Goal: Complete application form

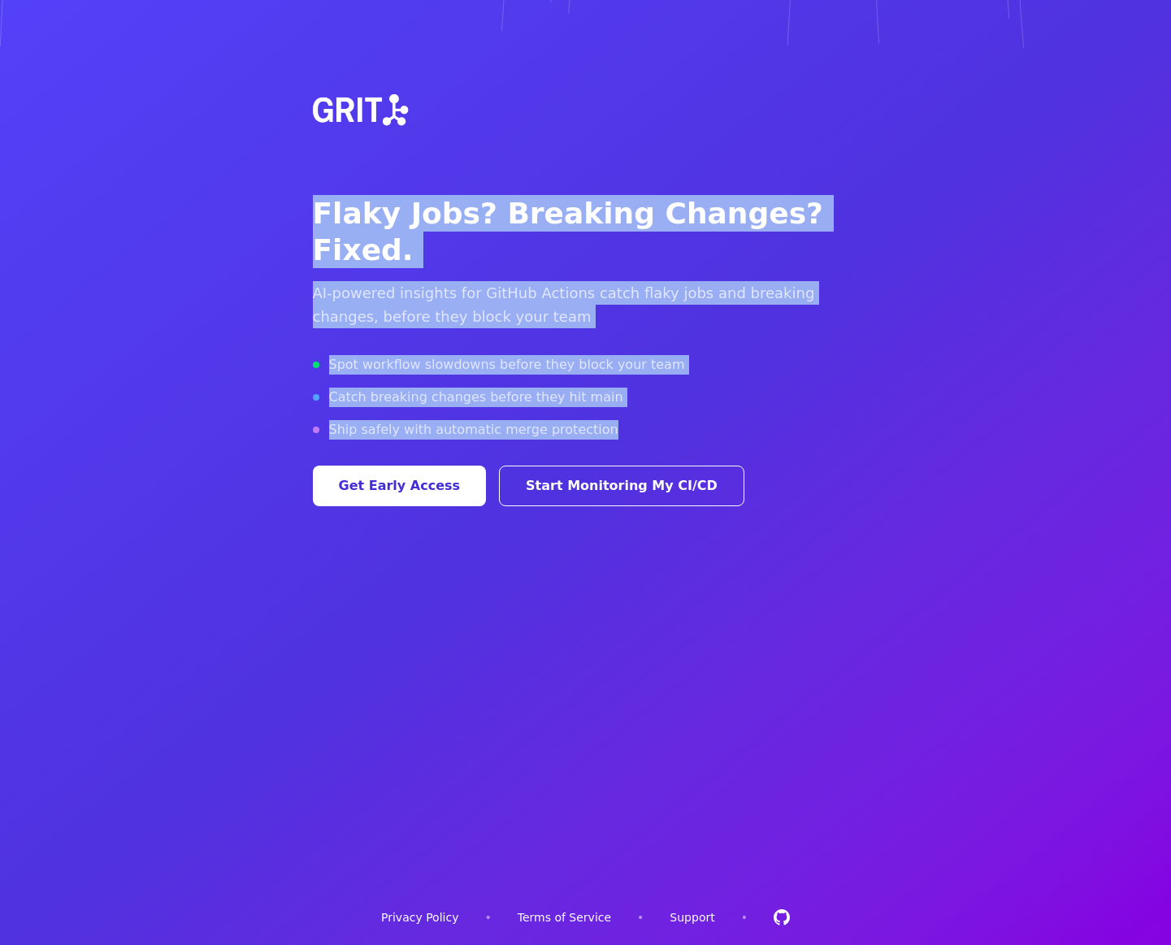
drag, startPoint x: 312, startPoint y: 214, endPoint x: 597, endPoint y: 390, distance: 334.8
click at [597, 390] on div "Flaky Jobs? Breaking Changes? Fixed. AI-powered insights for GitHub Actions cat…" at bounding box center [586, 279] width 546 height 454
click at [597, 420] on div "Ship safely with automatic merge protection" at bounding box center [586, 429] width 546 height 19
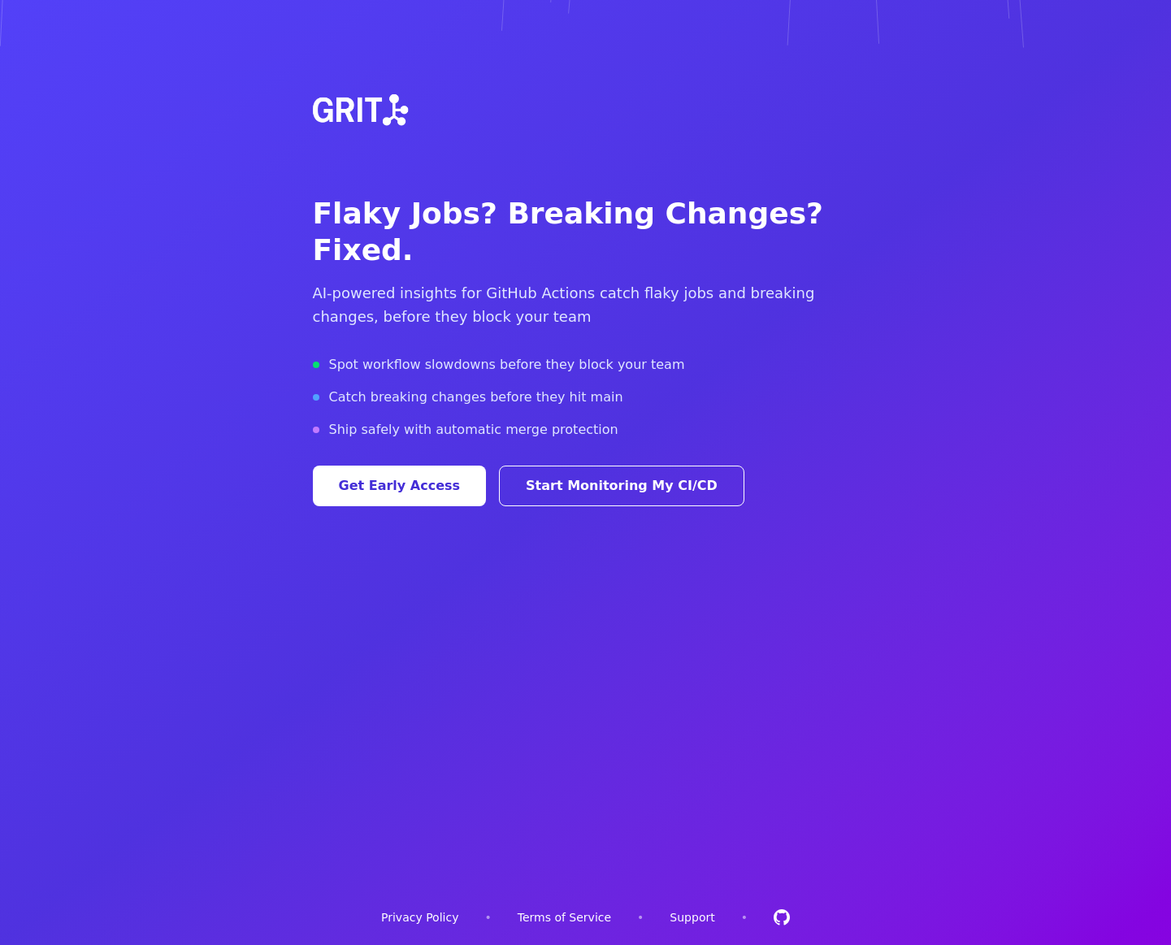
click at [414, 916] on link "Privacy Policy" at bounding box center [419, 917] width 77 height 16
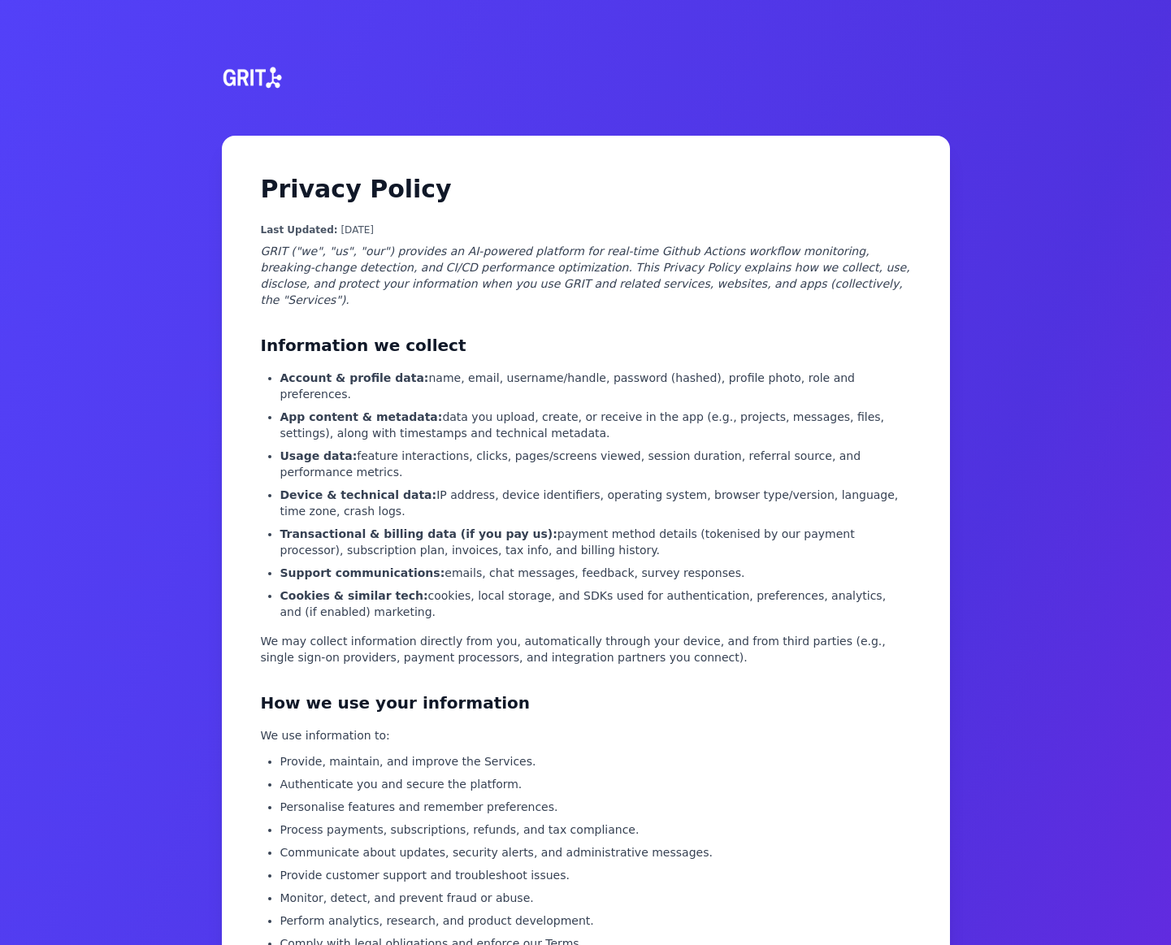
click at [248, 97] on img at bounding box center [250, 78] width 71 height 78
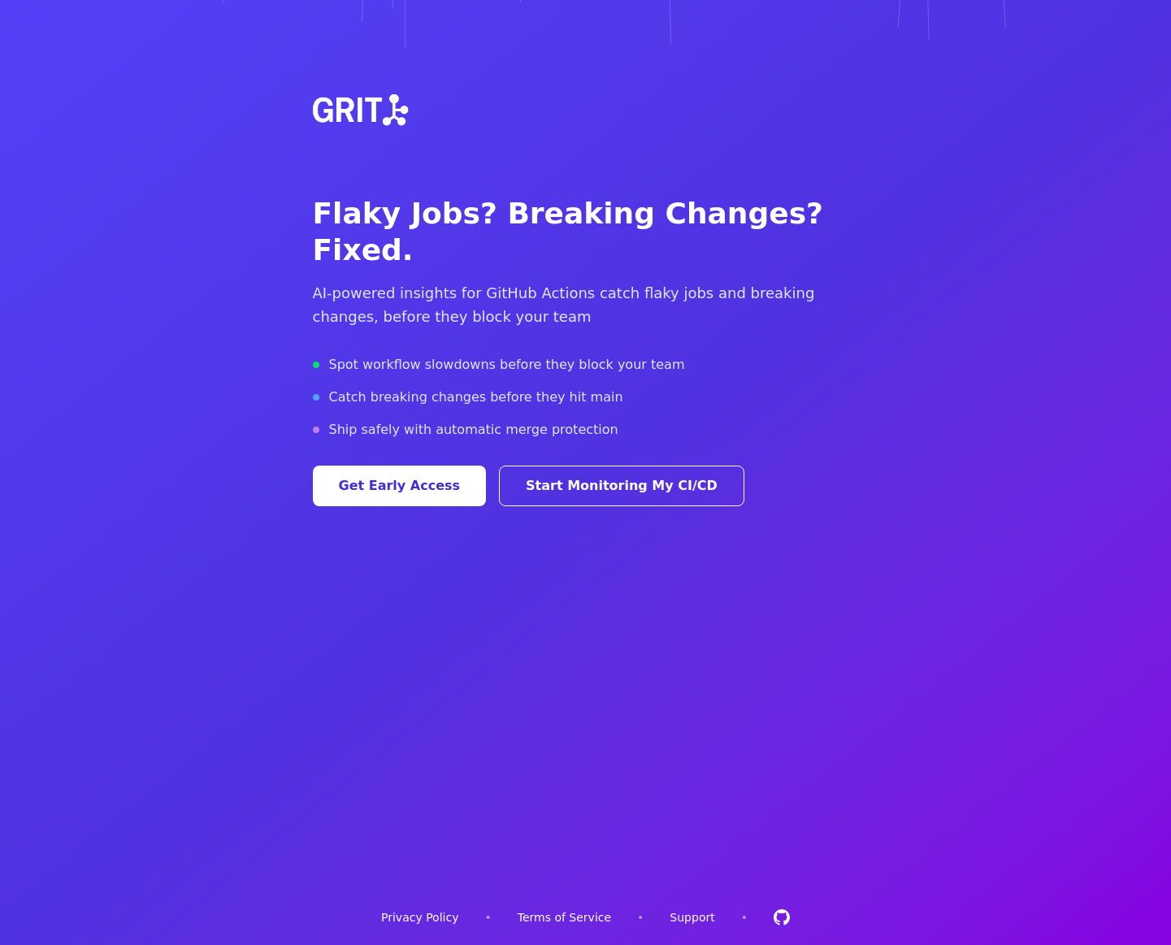
click at [693, 916] on link "Support" at bounding box center [691, 917] width 45 height 16
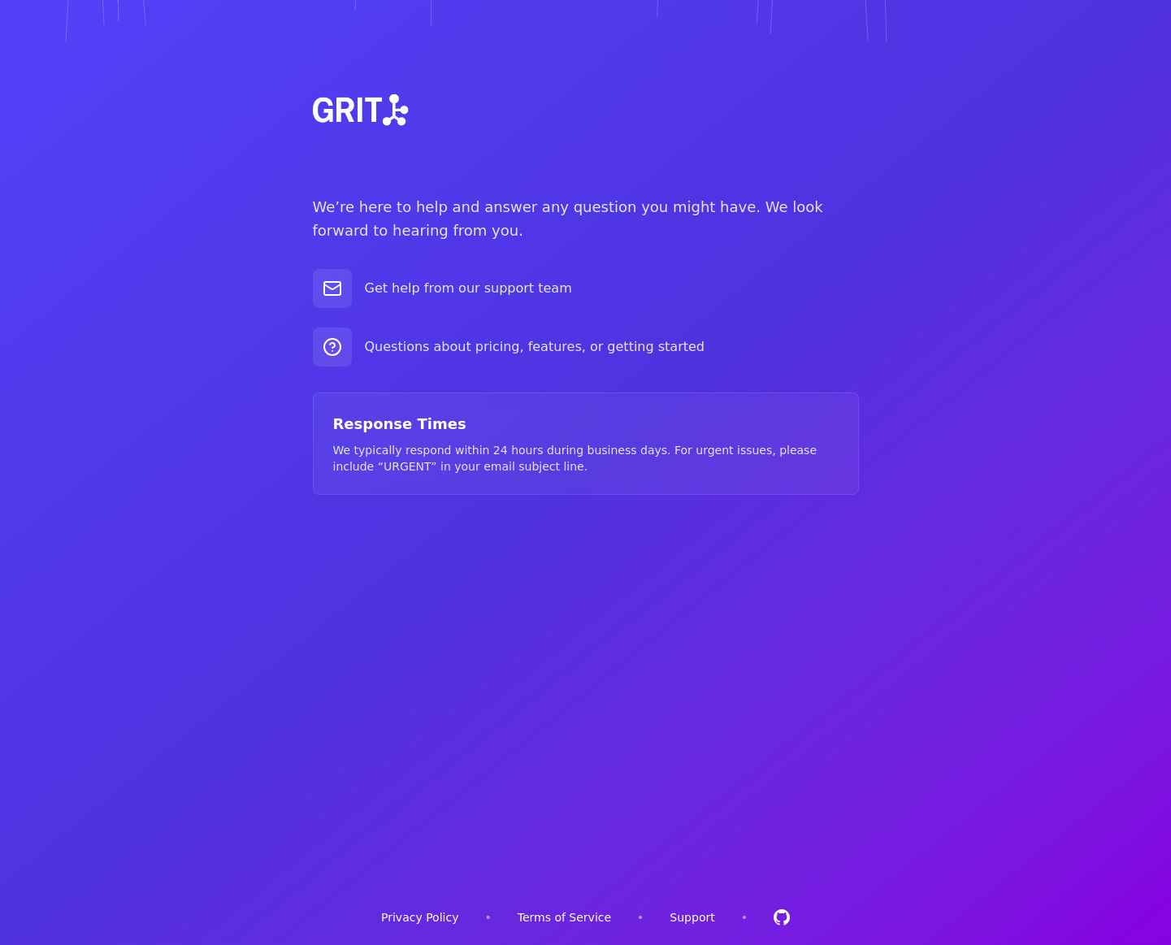
click at [580, 920] on link "Terms of Service" at bounding box center [564, 917] width 93 height 16
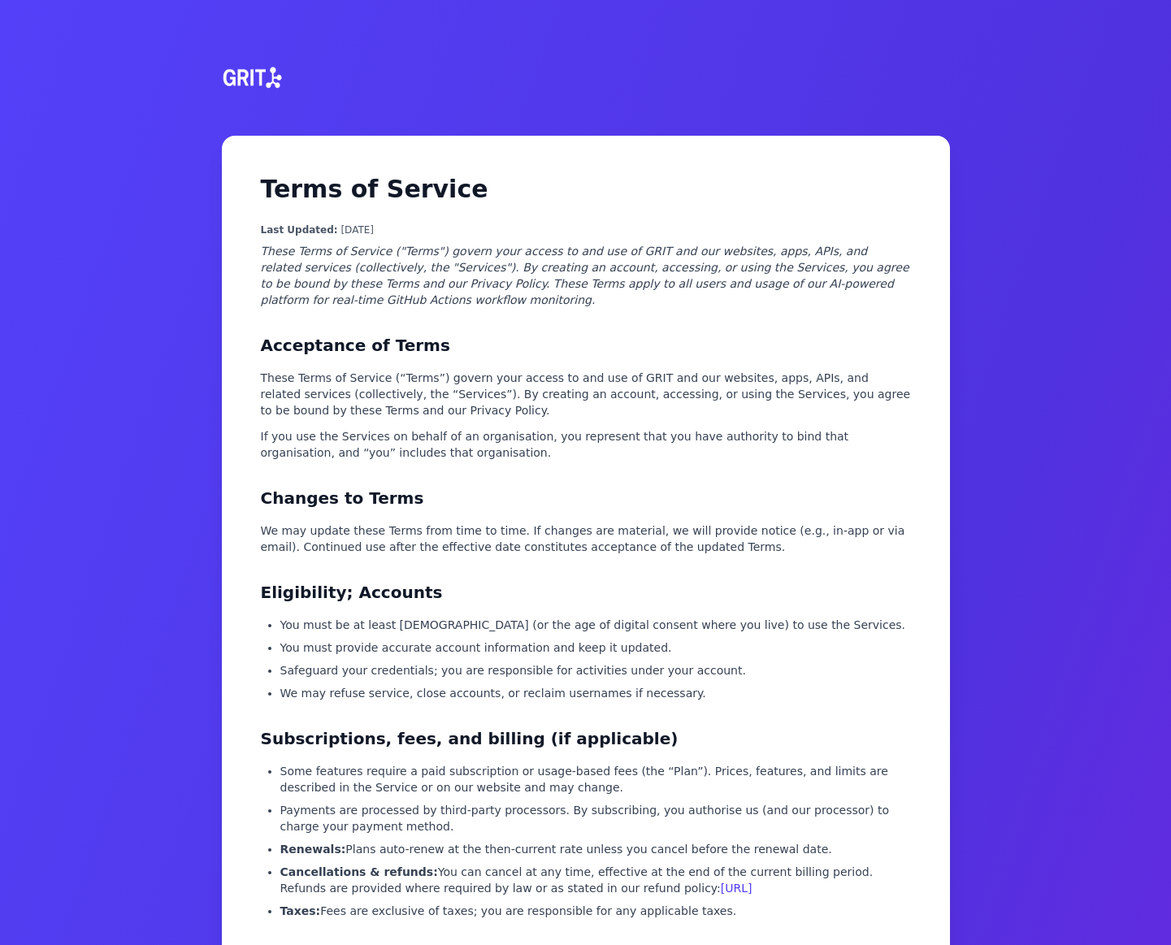
click at [245, 71] on img at bounding box center [250, 78] width 71 height 78
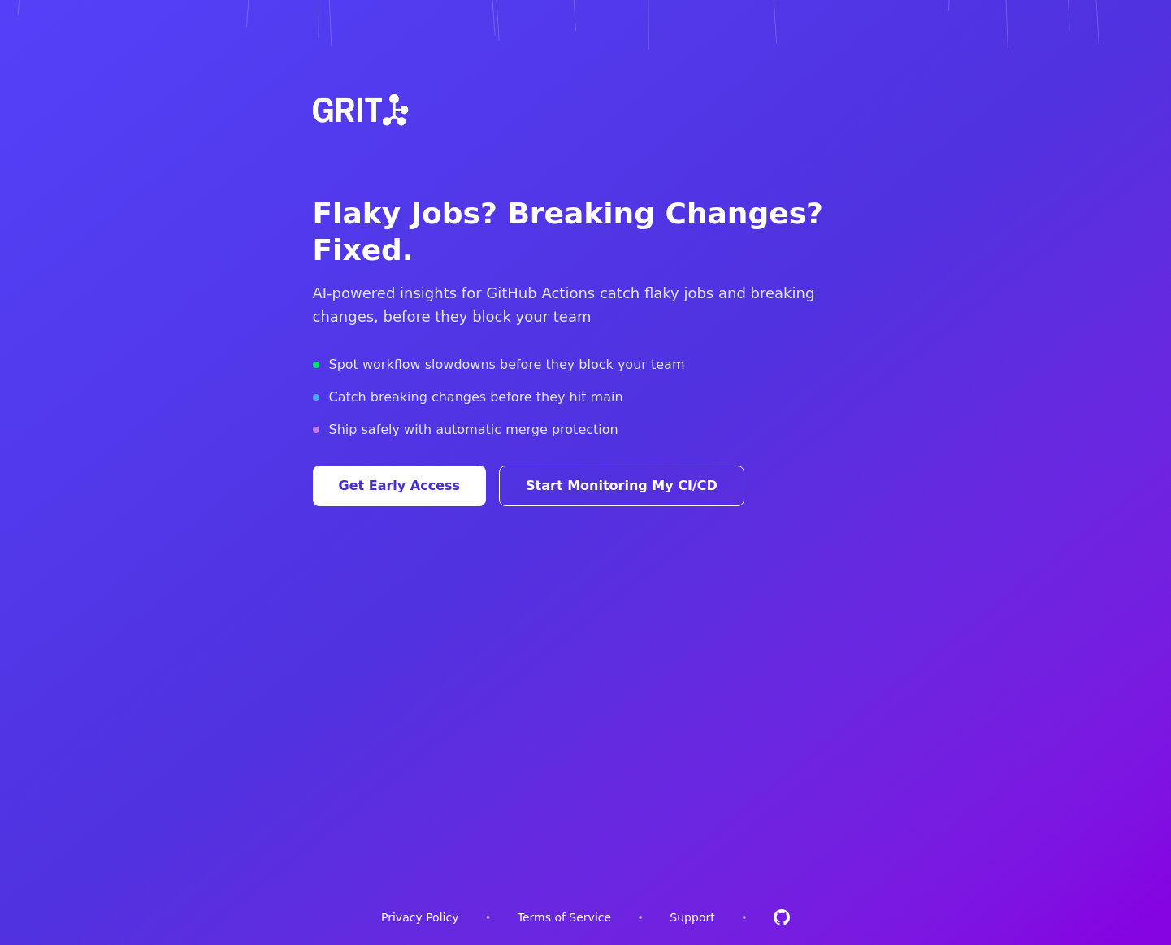
click at [699, 914] on link "Support" at bounding box center [691, 917] width 45 height 16
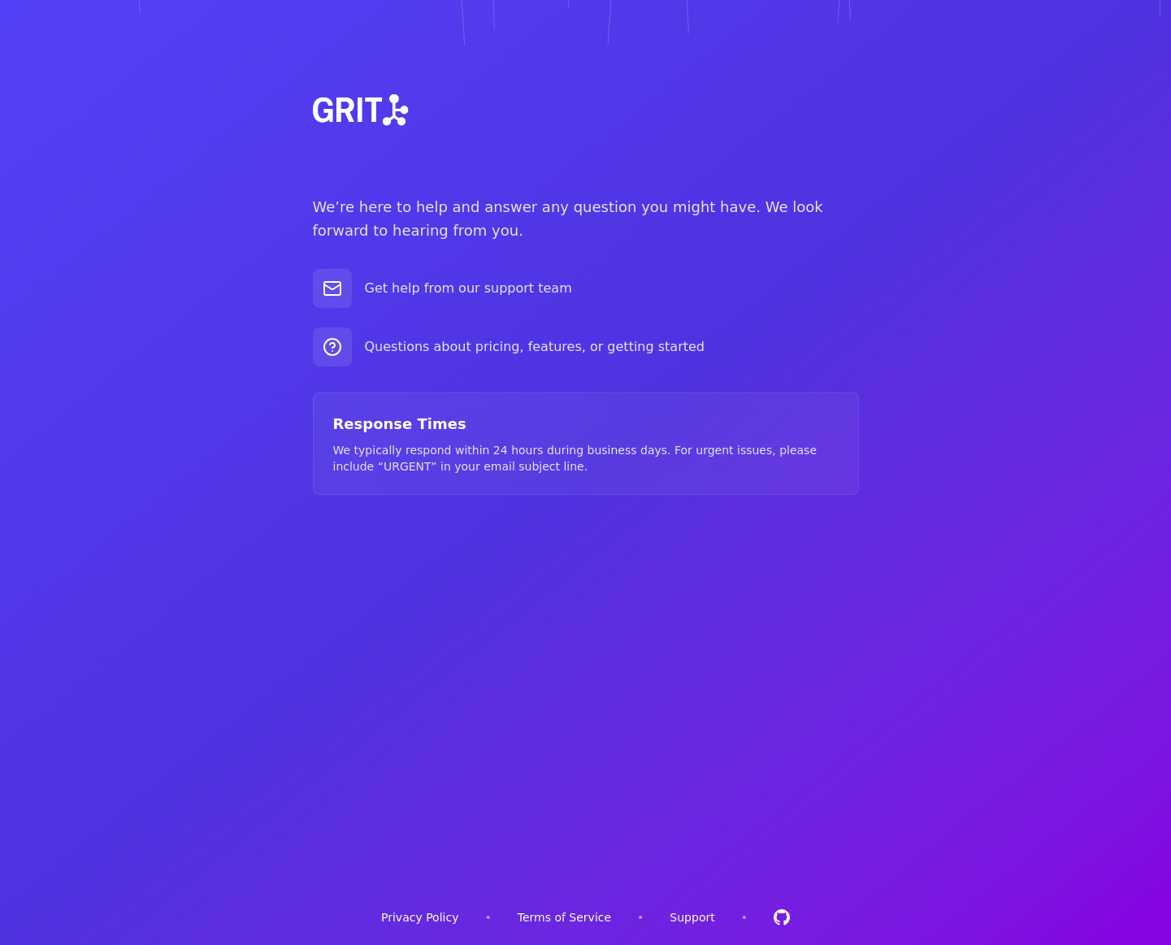
click at [354, 112] on img at bounding box center [358, 110] width 117 height 117
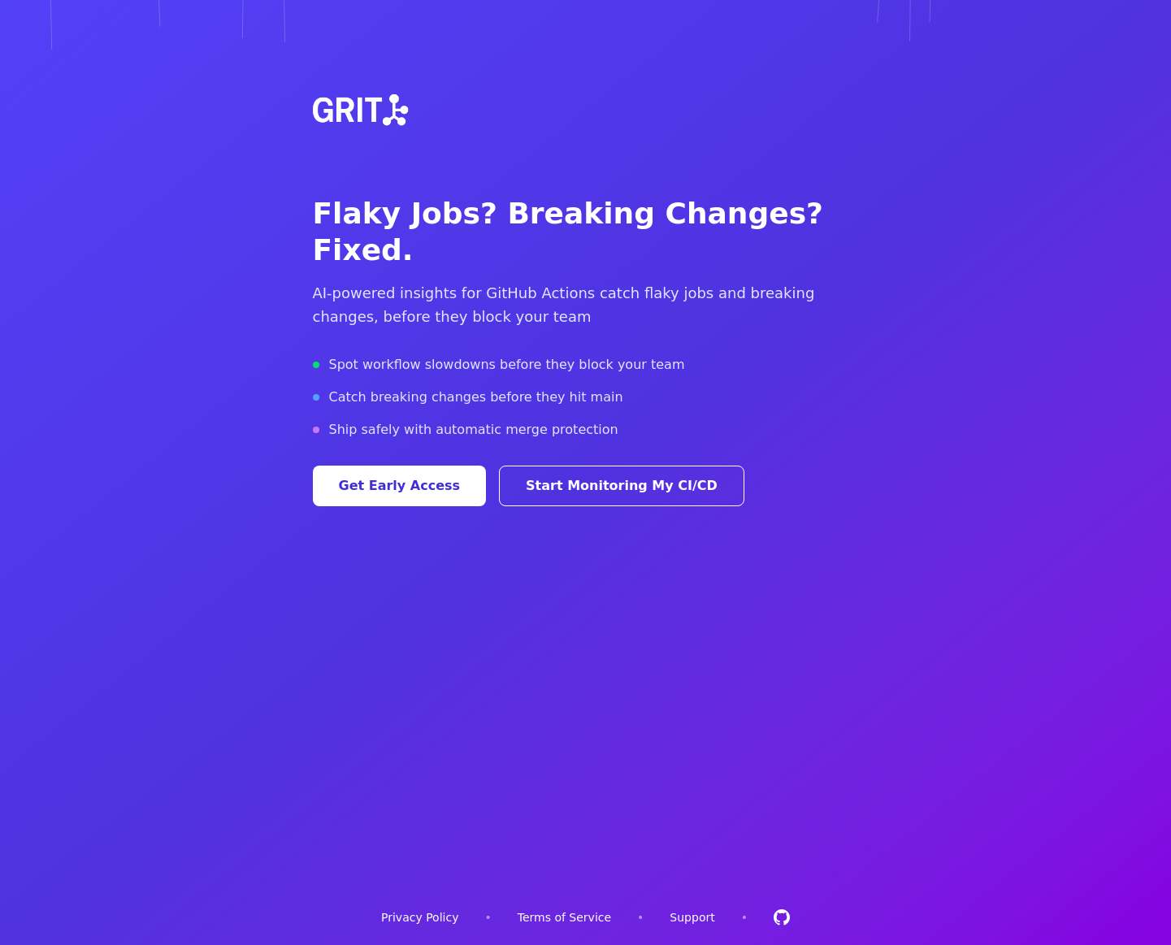
click at [403, 466] on button "Get Early Access" at bounding box center [400, 486] width 174 height 41
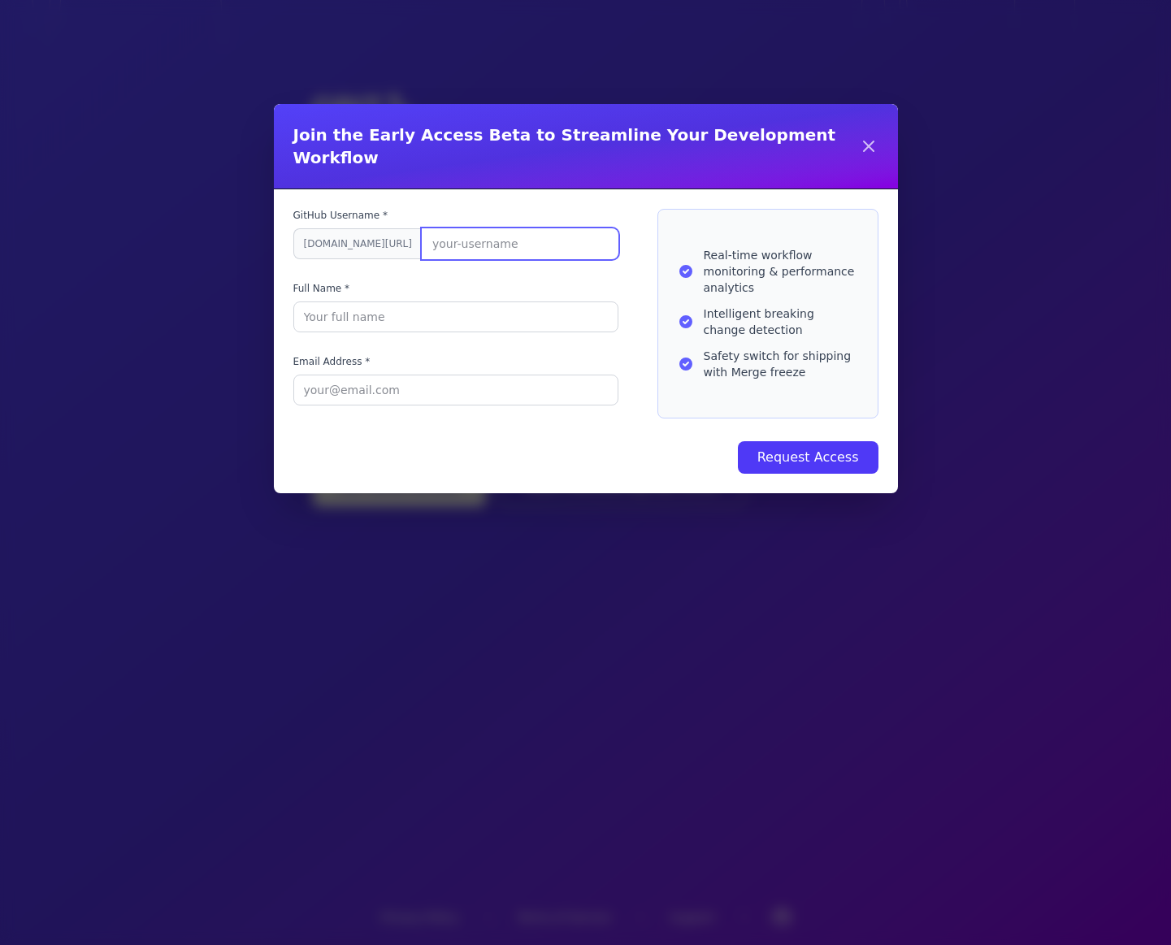
click at [422, 228] on input "GitHub Username *" at bounding box center [520, 243] width 197 height 31
type input "hellola"
type input "[PERSON_NAME]"
type input "helloallan"
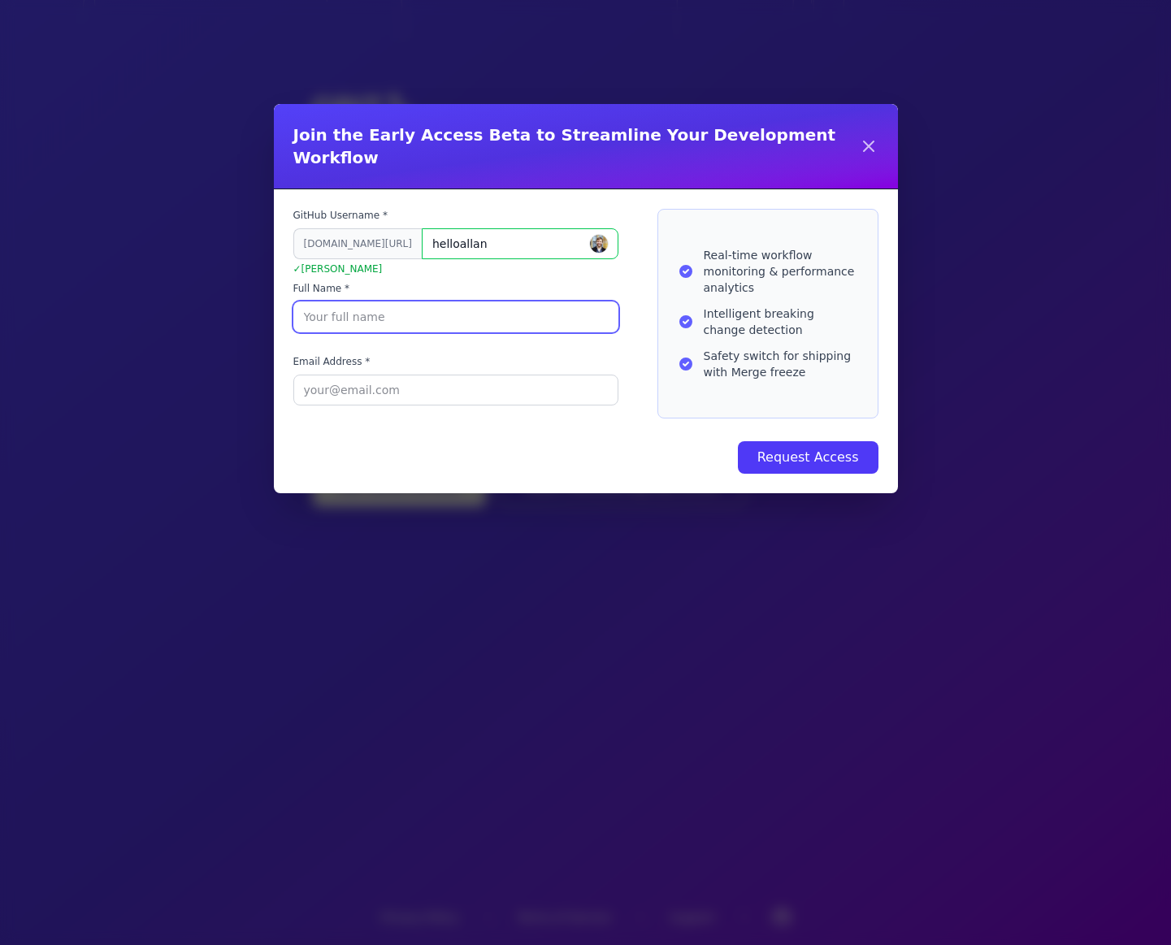
type input "C"
type input "[PERSON_NAME]"
click at [655, 358] on div "GitHub Username * [DOMAIN_NAME][URL] helloallan ✓ [PERSON_NAME] Full Name * [PE…" at bounding box center [585, 314] width 585 height 210
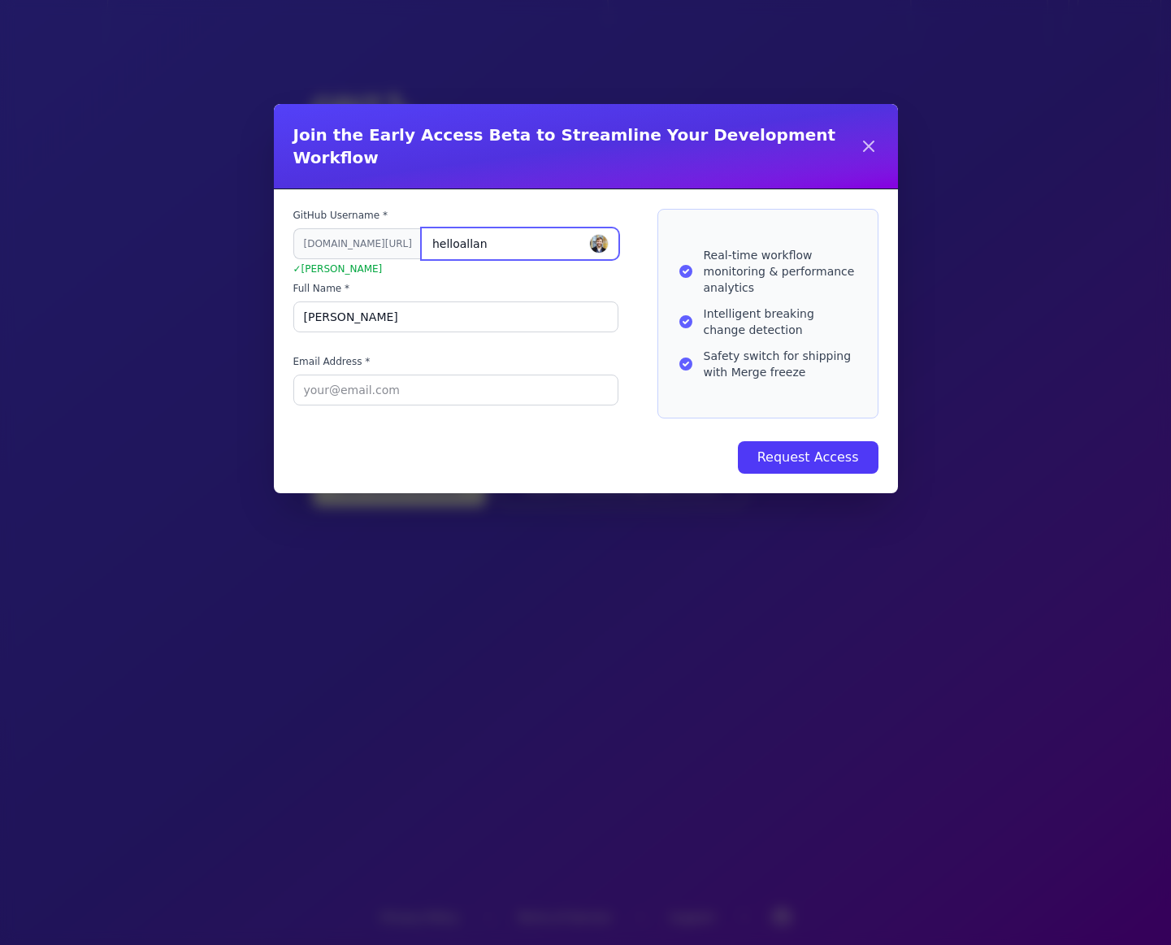
click at [422, 228] on input "helloallan" at bounding box center [520, 243] width 197 height 31
type input "cameronnewman"
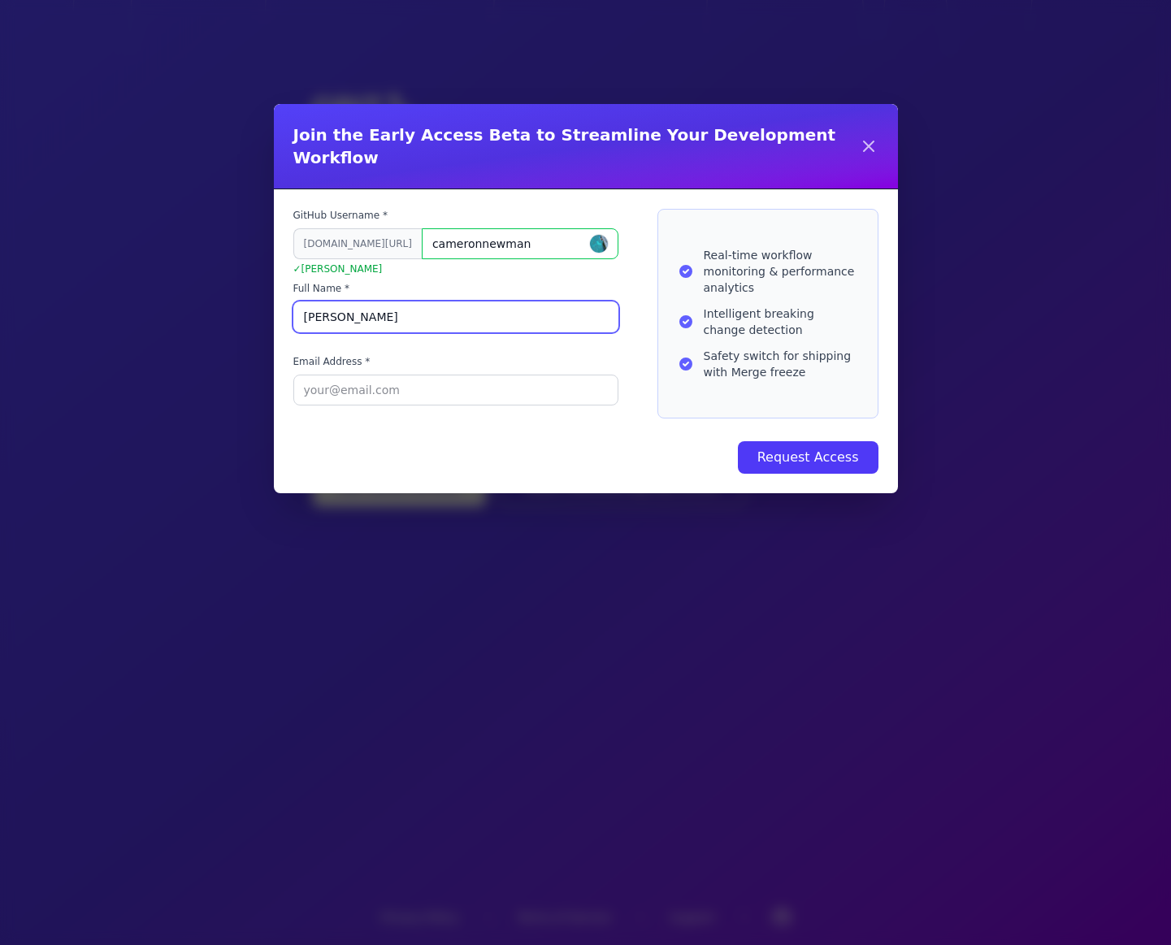
type input "[PERSON_NAME]"
click at [369, 324] on div "GitHub Username * [DOMAIN_NAME][URL] cameronnewman ✓ [PERSON_NAME] Full Name * …" at bounding box center [455, 314] width 325 height 210
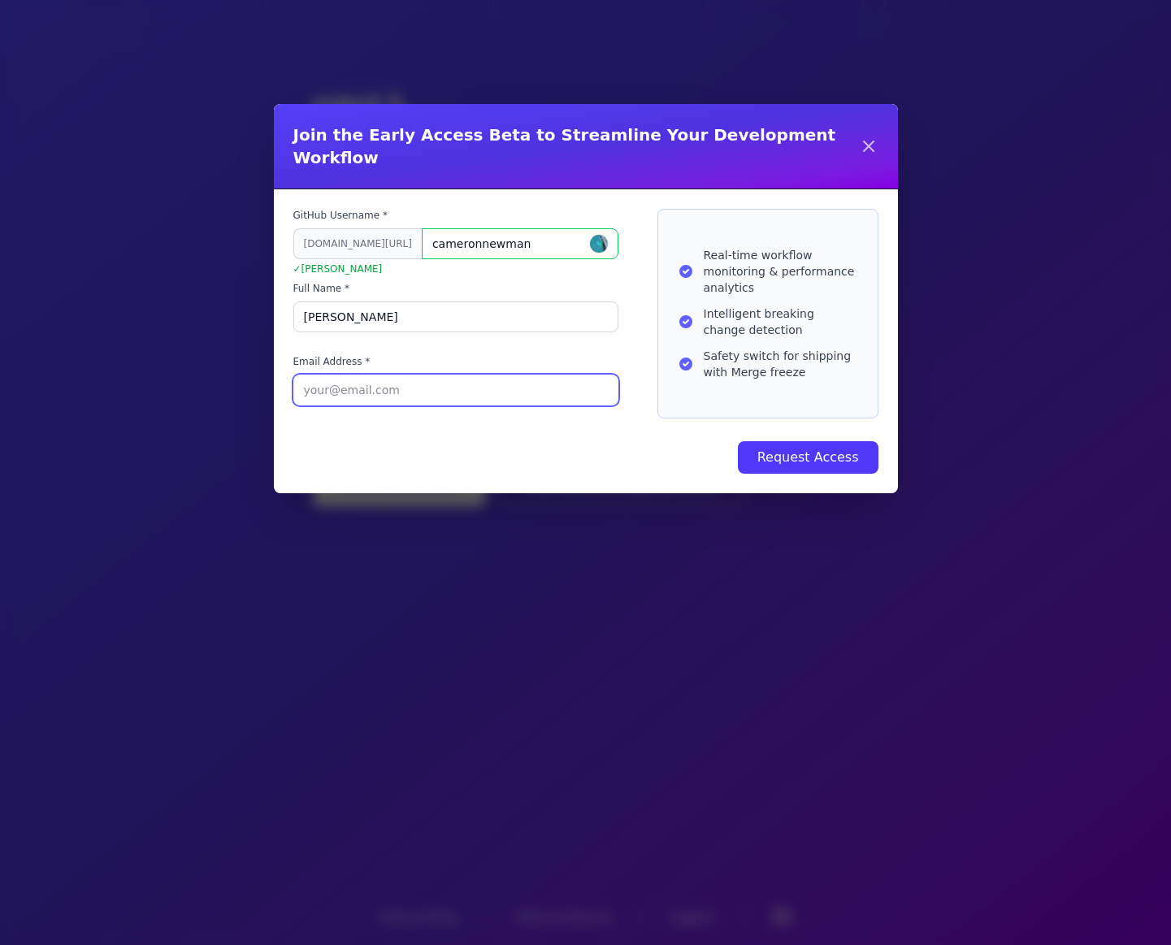
click at [453, 375] on input "Email Address *" at bounding box center [455, 390] width 325 height 31
type input "[PERSON_NAME][EMAIL_ADDRESS][PERSON_NAME][DOMAIN_NAME]"
click at [738, 441] on button "Request Access" at bounding box center [808, 457] width 141 height 32
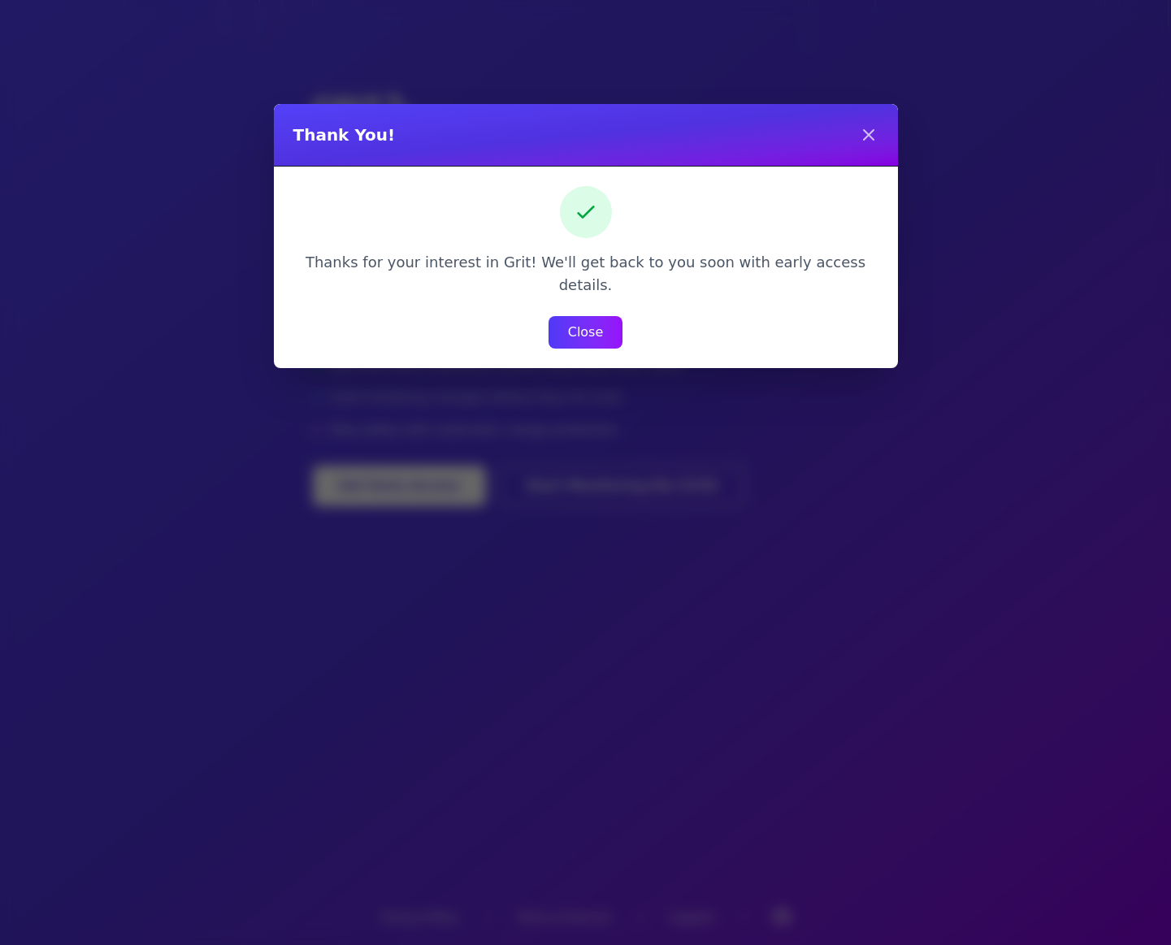
click at [593, 316] on button "Close" at bounding box center [585, 332] width 75 height 32
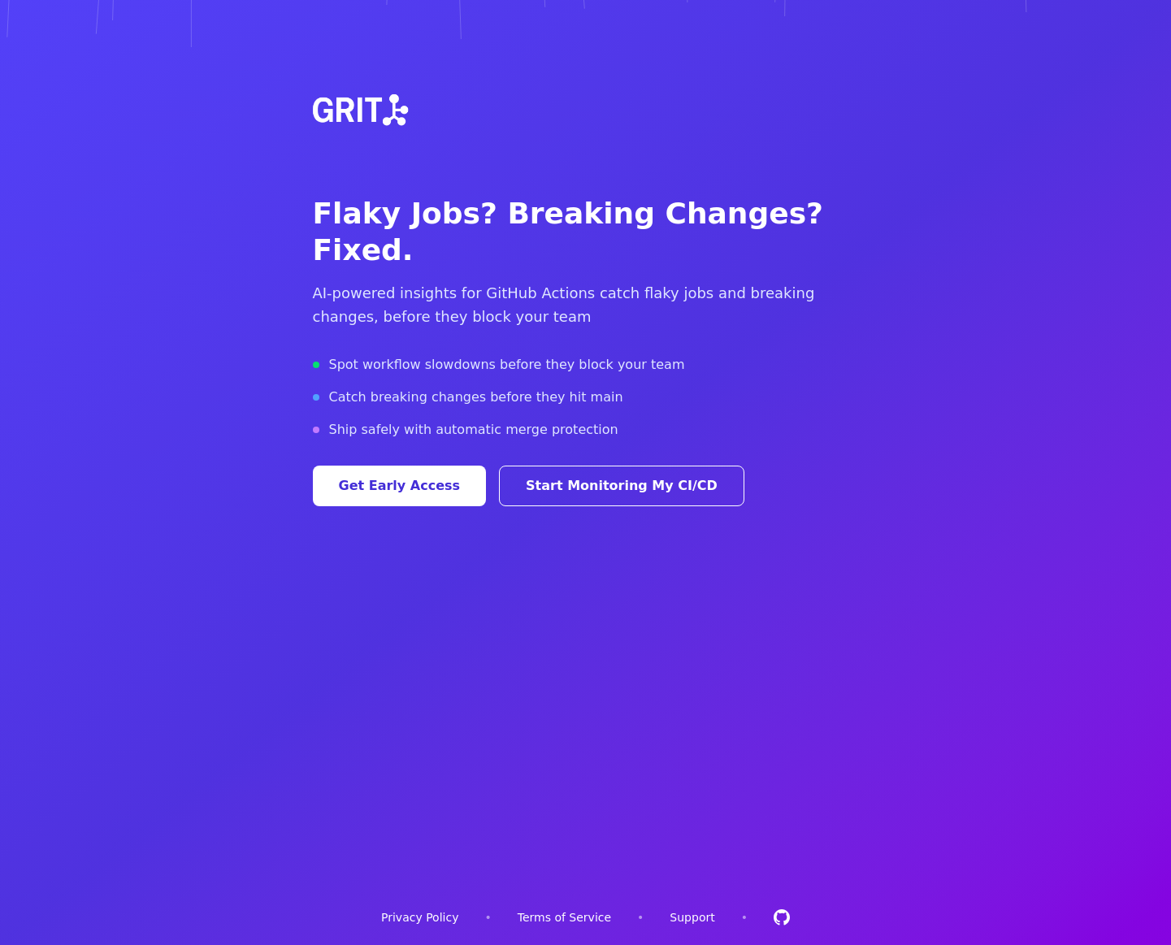
click at [593, 466] on link "Start Monitoring My CI/CD" at bounding box center [621, 486] width 245 height 41
